Goal: Task Accomplishment & Management: Manage account settings

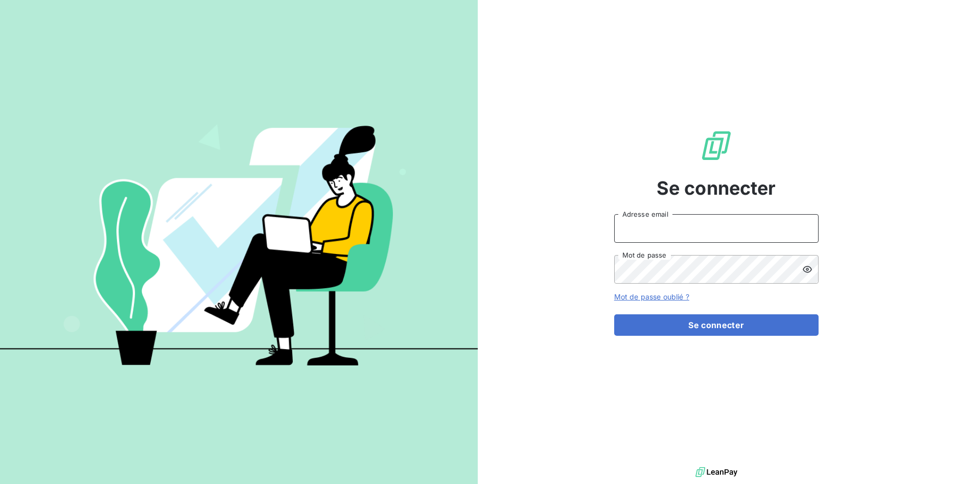
click at [674, 231] on input "Adresse email" at bounding box center [716, 228] width 204 height 29
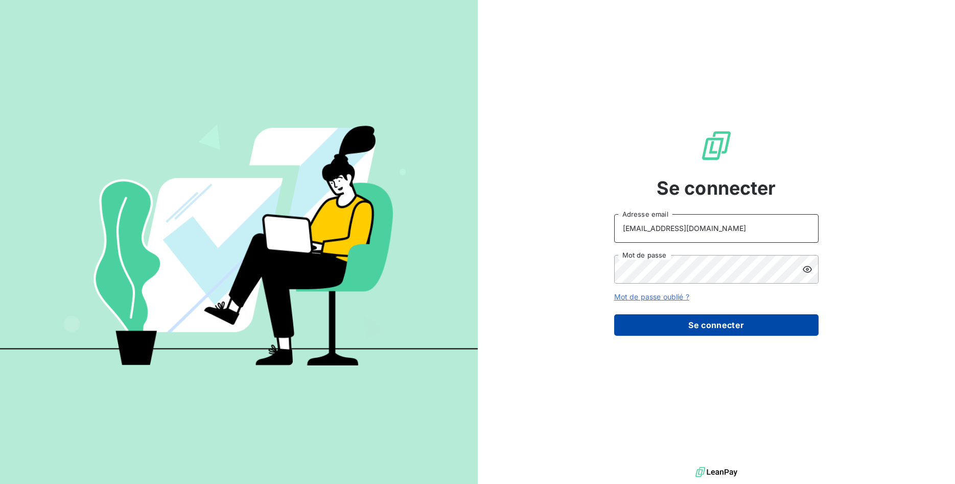
type input "compta@kbcontrole.fr"
click at [670, 325] on button "Se connecter" at bounding box center [716, 324] width 204 height 21
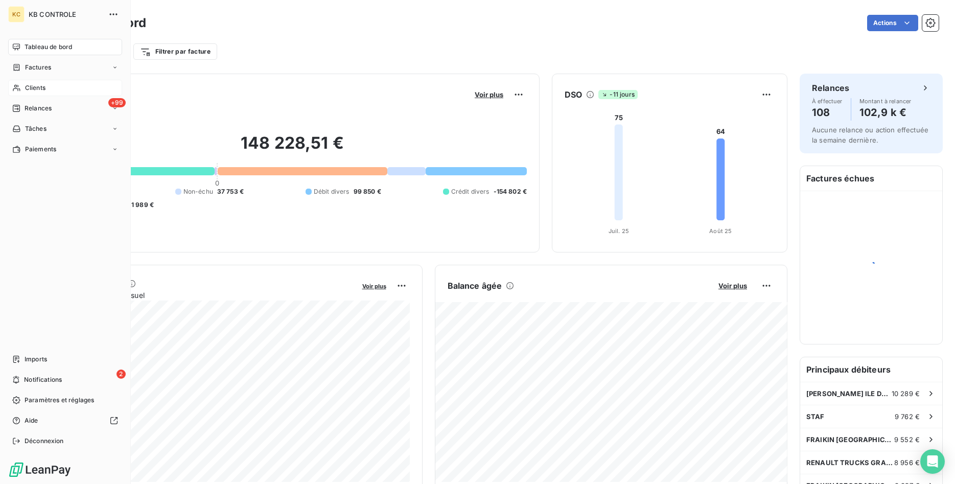
click at [31, 87] on span "Clients" at bounding box center [35, 87] width 20 height 9
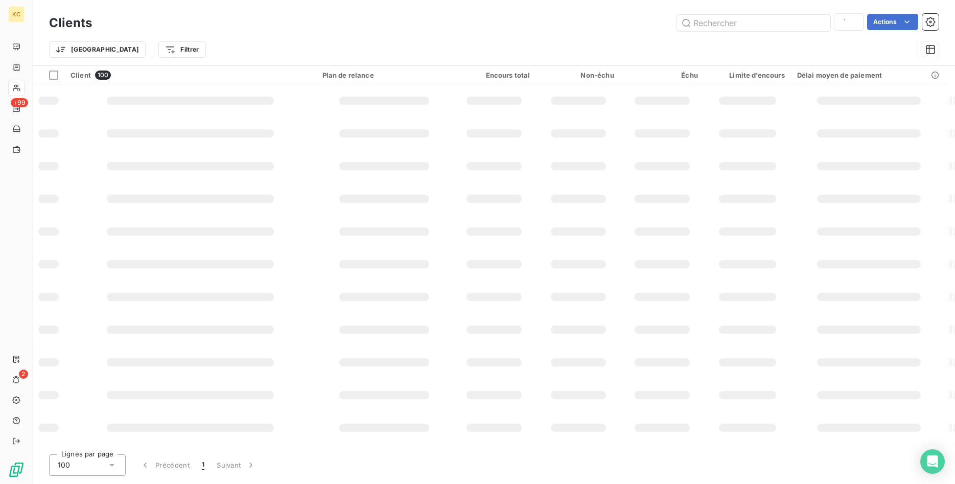
type input "IZARE"
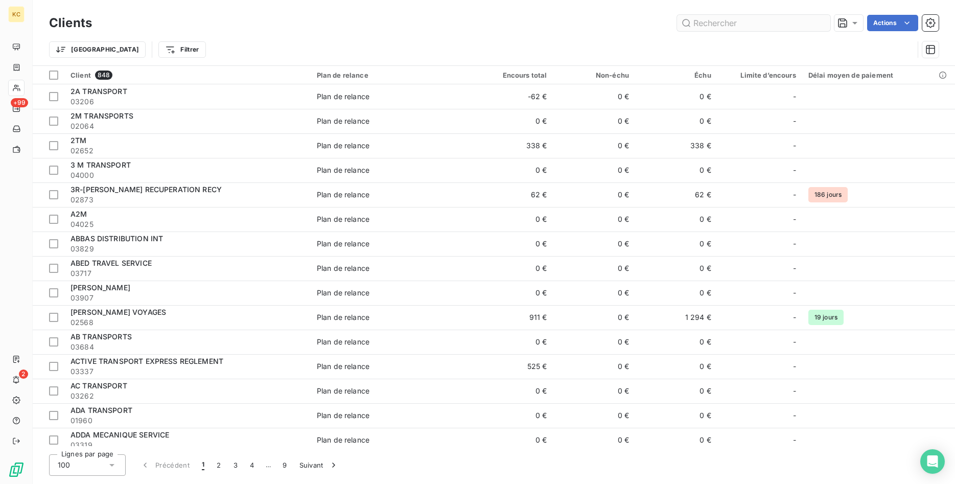
click at [755, 19] on input "text" at bounding box center [753, 23] width 153 height 16
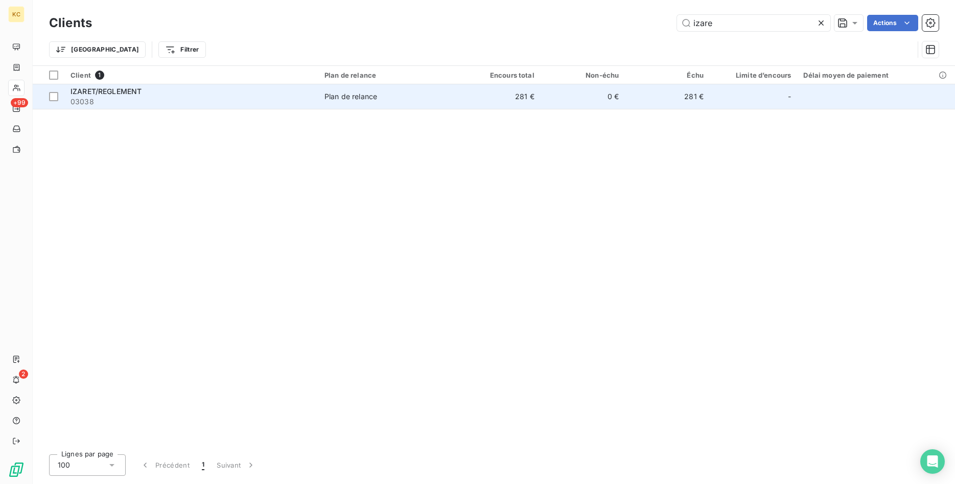
type input "izare"
click at [112, 97] on span "03038" at bounding box center [191, 102] width 242 height 10
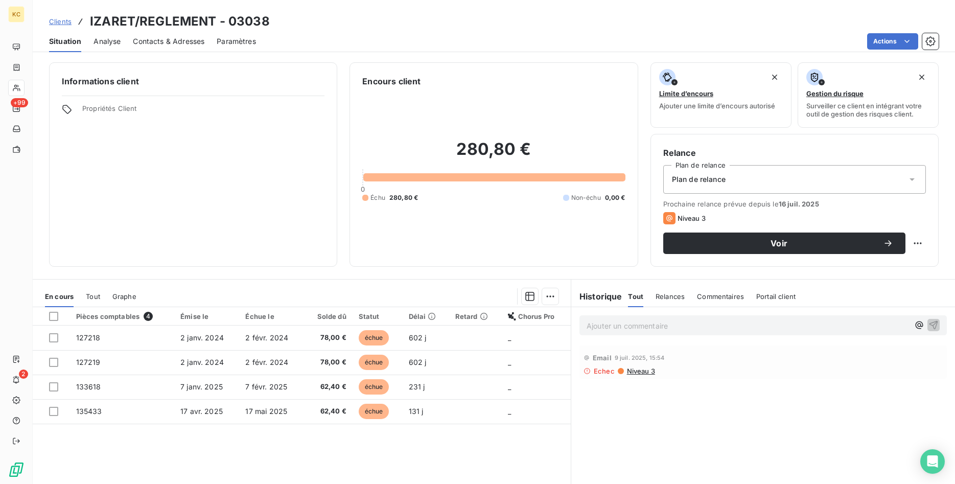
click at [153, 42] on span "Contacts & Adresses" at bounding box center [169, 41] width 72 height 10
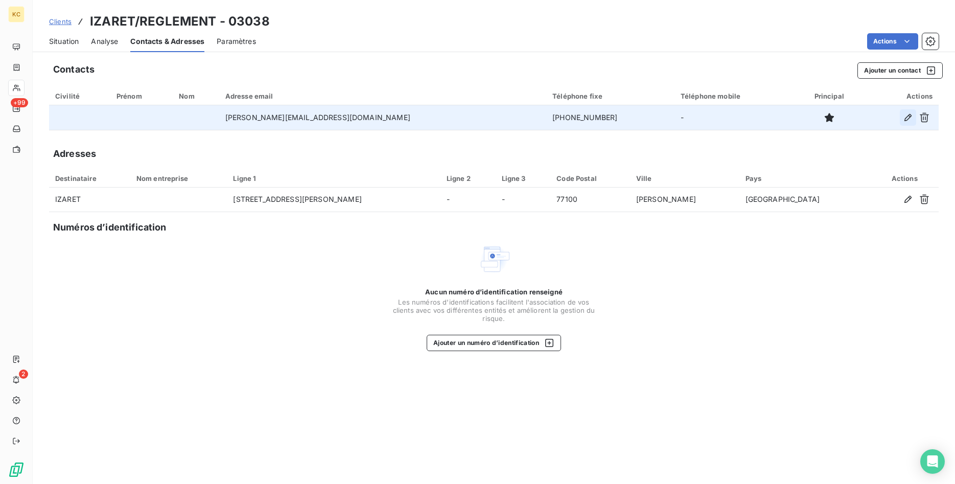
click at [910, 116] on icon "button" at bounding box center [907, 117] width 10 height 10
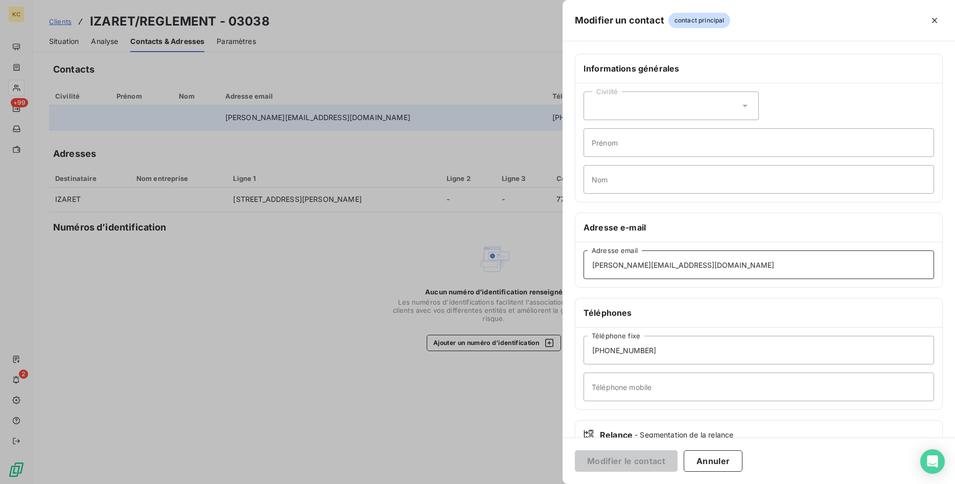
drag, startPoint x: 538, startPoint y: 264, endPoint x: 486, endPoint y: 261, distance: 52.7
click at [486, 483] on div "Modifier un contact contact principal Informations générales Civilité Prénom No…" at bounding box center [477, 484] width 955 height 0
drag, startPoint x: 674, startPoint y: 270, endPoint x: 496, endPoint y: 259, distance: 178.0
click at [583, 259] on input "[PERSON_NAME][EMAIL_ADDRESS][DOMAIN_NAME]" at bounding box center [758, 264] width 350 height 29
click at [669, 267] on input "[PERSON_NAME][EMAIL_ADDRESS][DOMAIN_NAME]" at bounding box center [758, 264] width 350 height 29
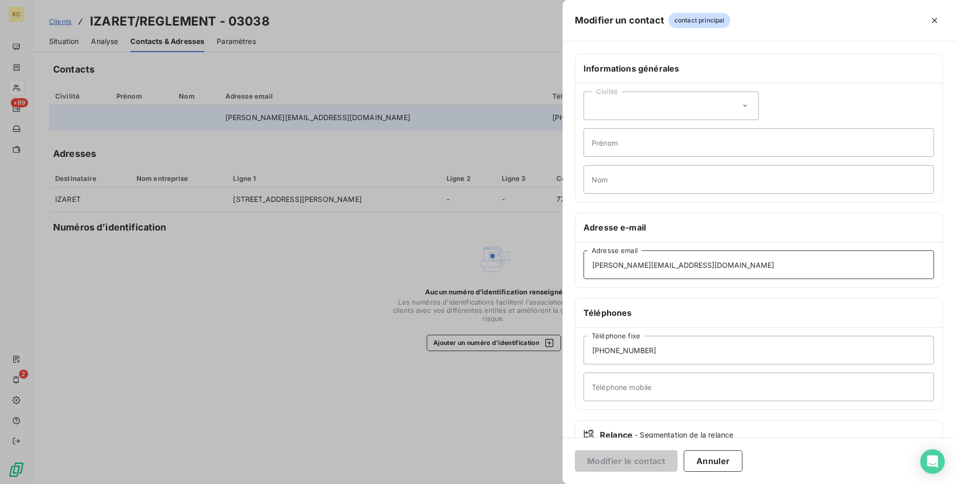
drag, startPoint x: 660, startPoint y: 264, endPoint x: 411, endPoint y: 269, distance: 249.8
click at [583, 271] on input "[PERSON_NAME][EMAIL_ADDRESS][DOMAIN_NAME]" at bounding box center [758, 264] width 350 height 29
paste input "re"
type input "[PERSON_NAME][EMAIL_ADDRESS][DOMAIN_NAME]"
click at [628, 462] on button "Modifier le contact" at bounding box center [626, 460] width 103 height 21
